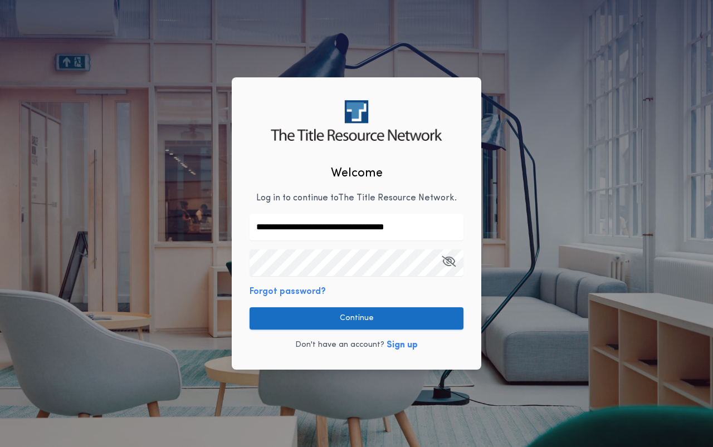
click at [363, 317] on button "Continue" at bounding box center [356, 318] width 214 height 22
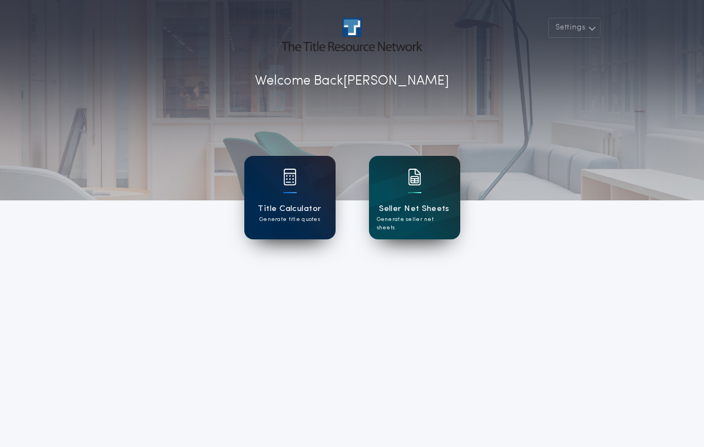
click at [274, 204] on h1 "Title Calculator" at bounding box center [289, 209] width 63 height 13
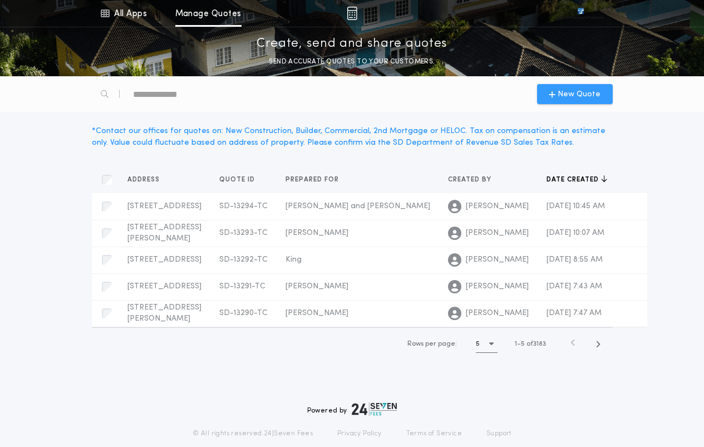
click at [581, 94] on span "New Quote" at bounding box center [579, 95] width 43 height 12
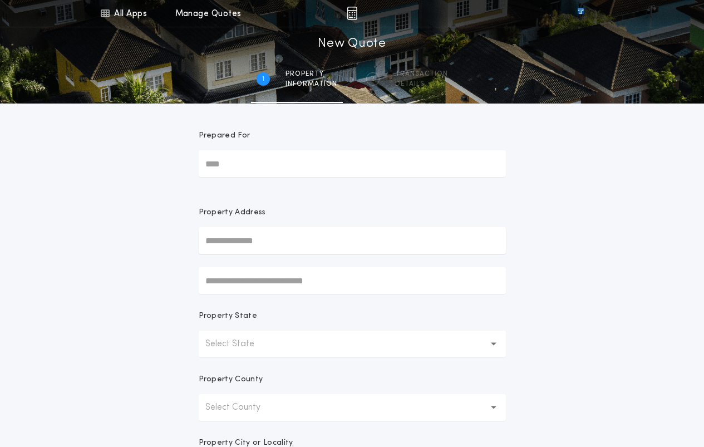
click at [267, 341] on p "Select State" at bounding box center [238, 343] width 67 height 13
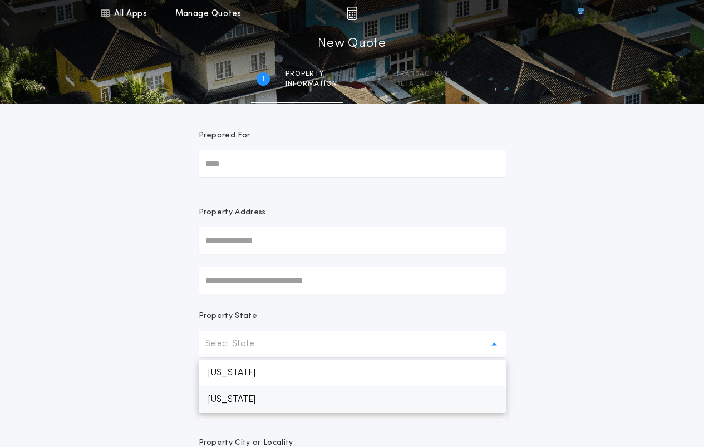
click at [243, 399] on p "[US_STATE]" at bounding box center [352, 399] width 307 height 27
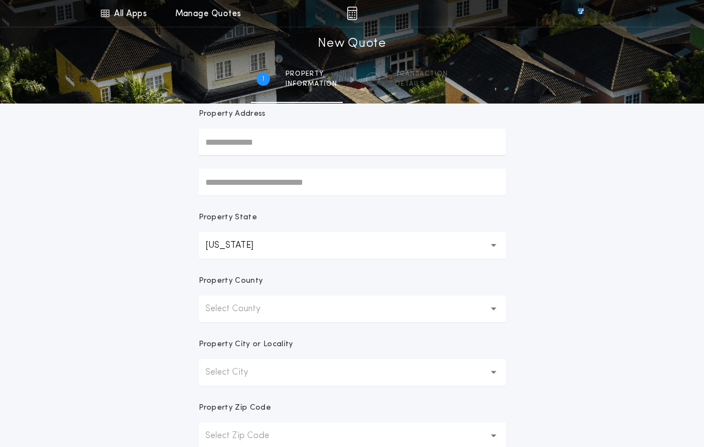
scroll to position [56, 0]
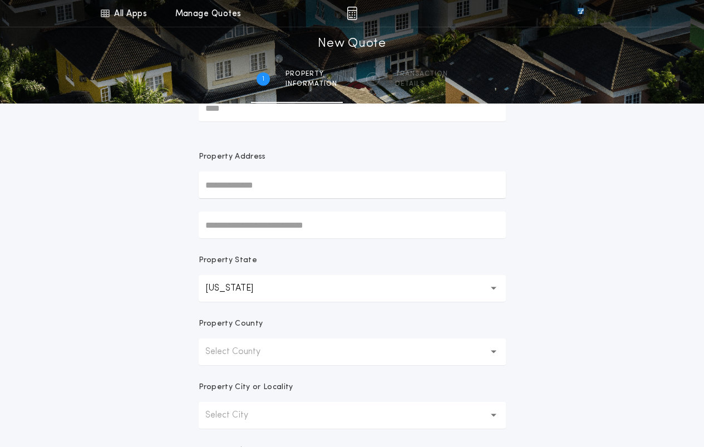
click at [266, 356] on p "Select County" at bounding box center [241, 351] width 73 height 13
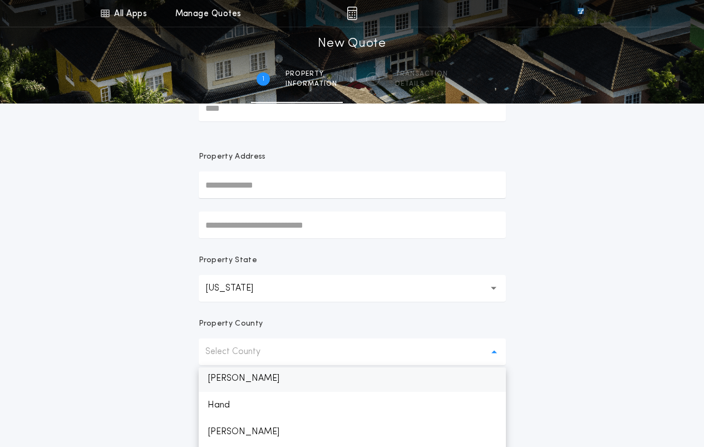
click at [231, 379] on p "[PERSON_NAME]" at bounding box center [352, 378] width 307 height 27
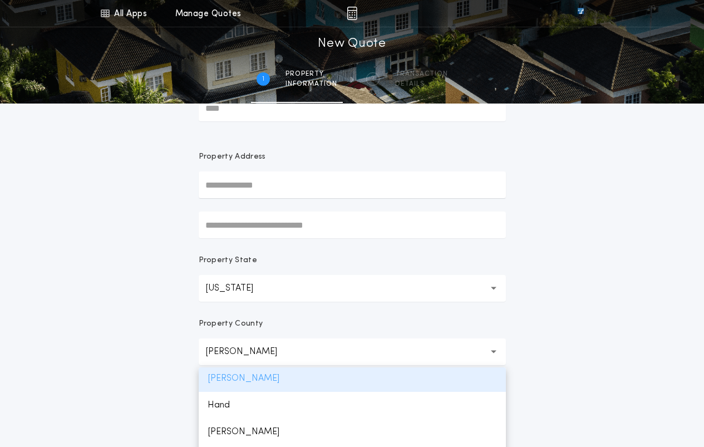
scroll to position [722, 0]
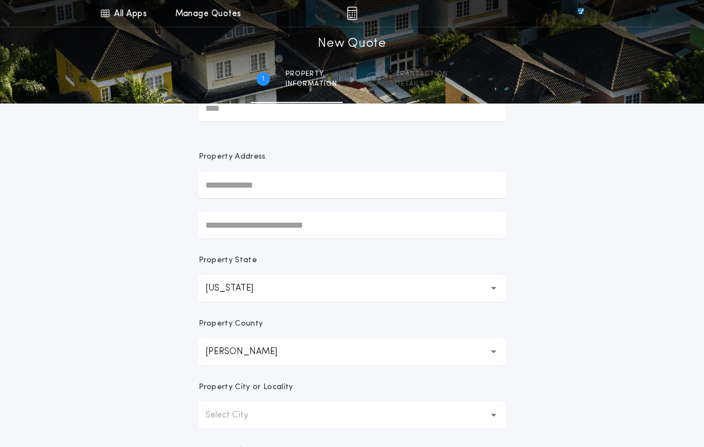
click at [667, 296] on div "All Apps Title Calculator Seller Net Sheets Menu All Apps Manage Quotes 1 /2 Ne…" at bounding box center [352, 262] width 704 height 636
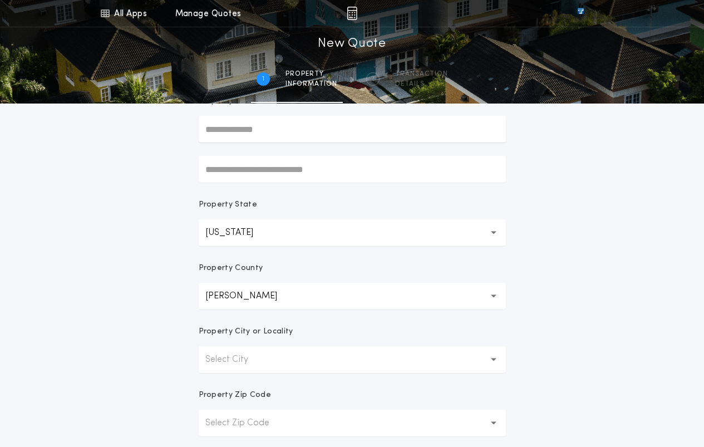
scroll to position [223, 0]
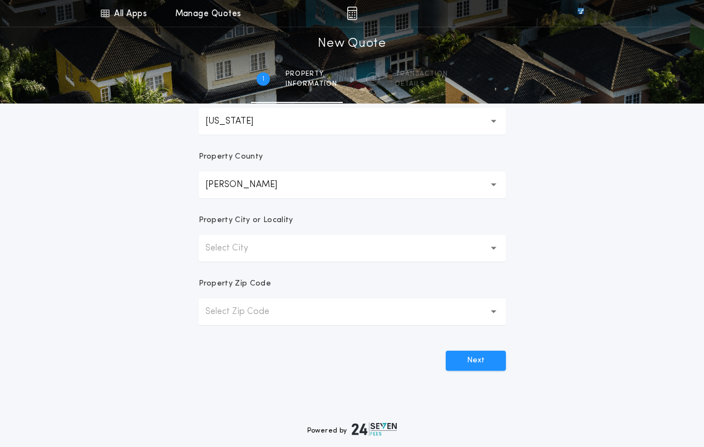
click at [281, 247] on button "Select City" at bounding box center [352, 248] width 307 height 27
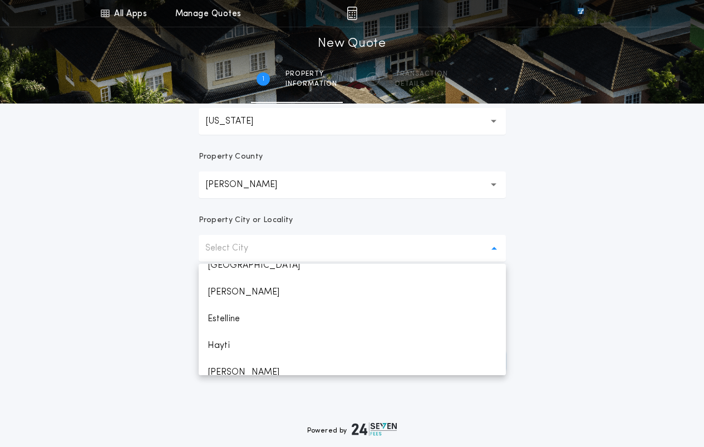
scroll to position [111, 0]
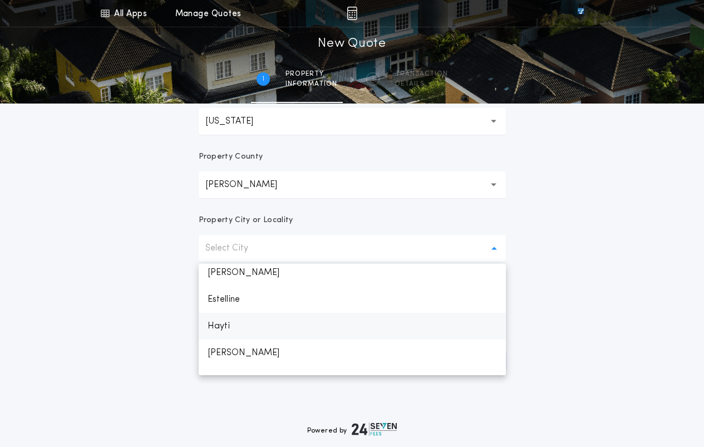
click at [216, 327] on p "Hayti" at bounding box center [352, 326] width 307 height 27
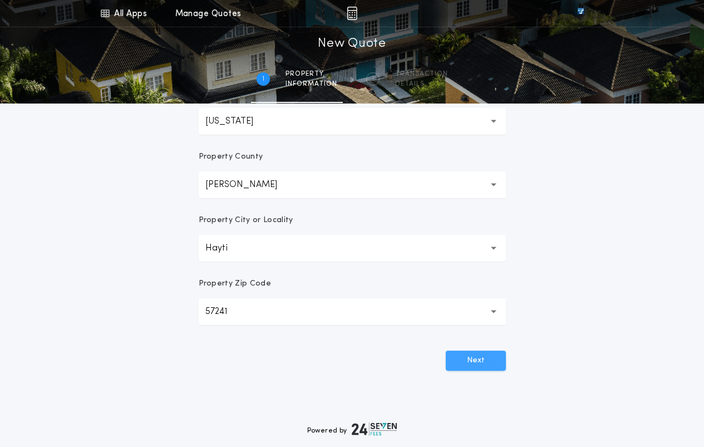
click at [469, 362] on button "Next" at bounding box center [476, 361] width 60 height 20
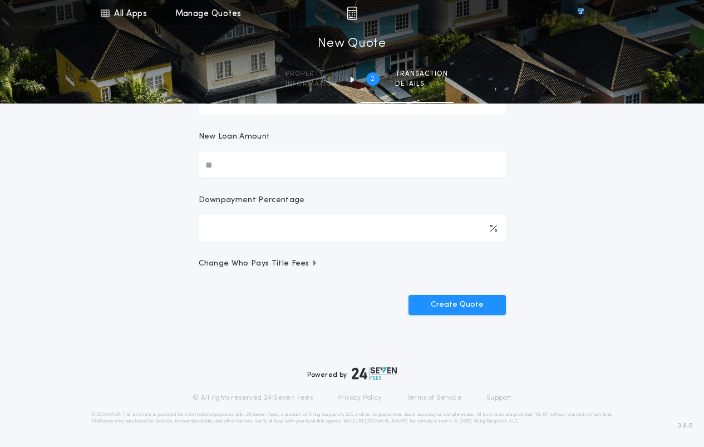
scroll to position [0, 0]
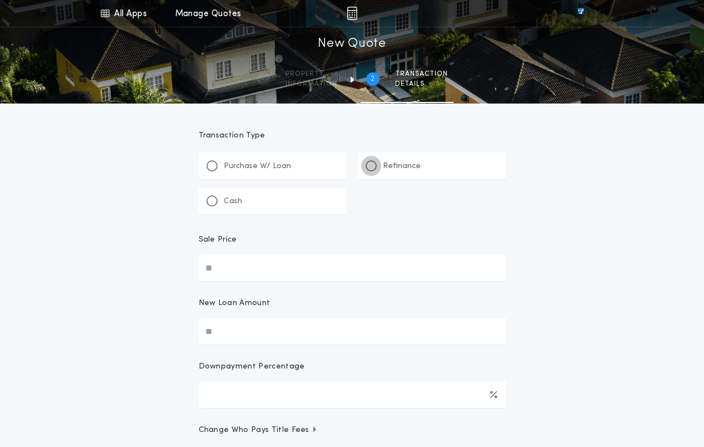
click at [373, 165] on div at bounding box center [372, 166] width 6 height 6
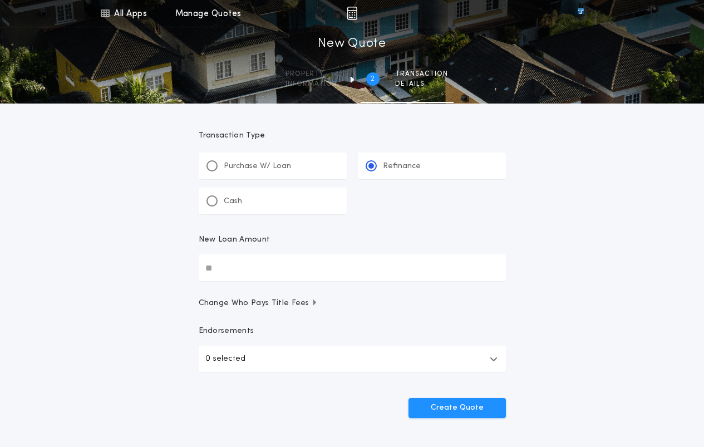
click at [336, 271] on input "New Loan Amount" at bounding box center [352, 267] width 307 height 27
type input "********"
click at [464, 408] on button "Create Quote" at bounding box center [457, 408] width 97 height 20
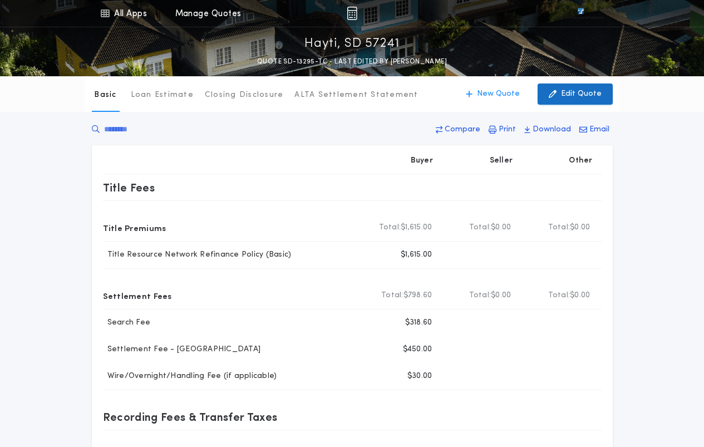
click at [578, 96] on p "Edit Quote" at bounding box center [581, 94] width 41 height 11
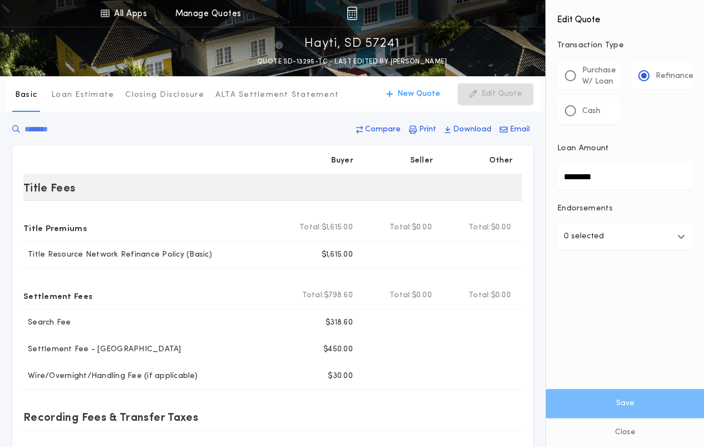
drag, startPoint x: 617, startPoint y: 179, endPoint x: 503, endPoint y: 180, distance: 114.1
click at [503, 180] on div "All Apps Title Calculator Seller Net Sheets Menu All Apps Manage Quotes Hayti, …" at bounding box center [352, 370] width 704 height 740
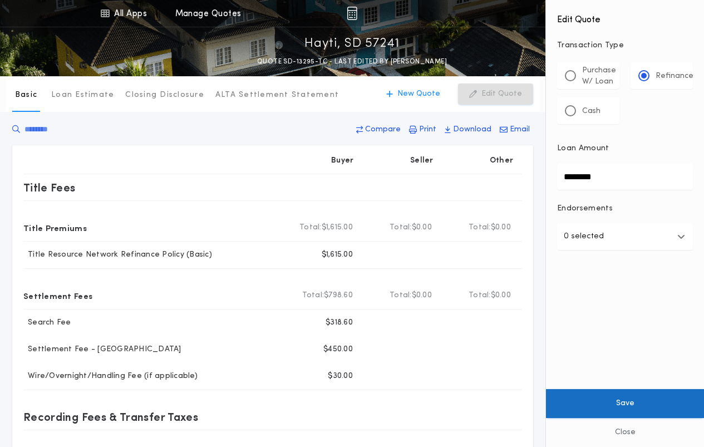
type input "********"
click at [624, 401] on button "Save" at bounding box center [625, 403] width 158 height 29
